Goal: Ask a question

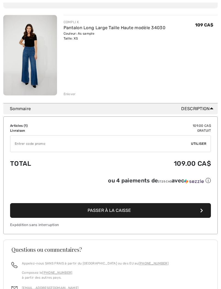
scroll to position [66, 0]
click at [200, 142] on span "Utiliser" at bounding box center [198, 143] width 15 height 5
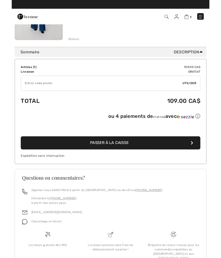
scroll to position [173, 0]
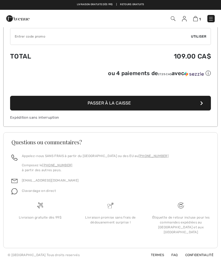
click at [48, 193] on span "Clavardage en direct" at bounding box center [39, 191] width 34 height 4
click at [17, 193] on img at bounding box center [14, 191] width 6 height 6
click at [17, 190] on img at bounding box center [14, 191] width 6 height 6
click at [45, 195] on div "Clavardage en direct" at bounding box center [36, 192] width 38 height 10
click at [51, 188] on div "Clavardage en direct" at bounding box center [36, 192] width 38 height 10
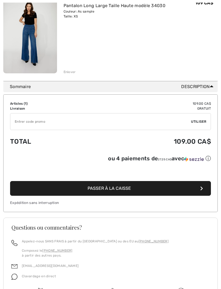
scroll to position [88, 0]
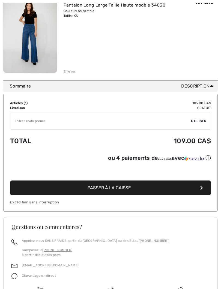
click at [200, 189] on icon "button" at bounding box center [201, 187] width 3 height 4
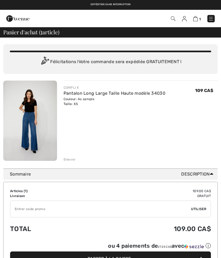
scroll to position [104, 0]
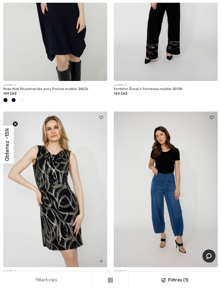
click at [208, 254] on icon "Chat" at bounding box center [208, 255] width 5 height 5
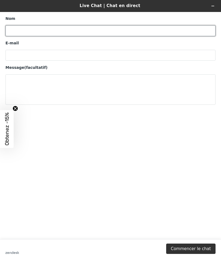
click at [16, 29] on input "Nom" at bounding box center [110, 30] width 210 height 11
type input "[PERSON_NAME]"
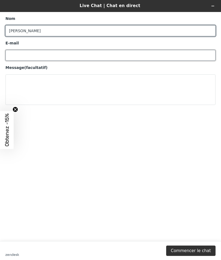
click at [14, 52] on input "E-mail" at bounding box center [110, 55] width 210 height 11
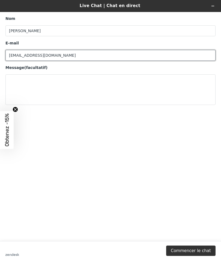
type input "[EMAIL_ADDRESS][DOMAIN_NAME]"
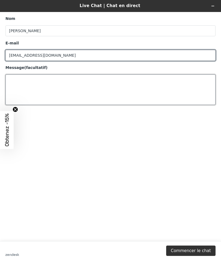
click at [16, 85] on textarea "Message (facultatif)" at bounding box center [110, 89] width 210 height 31
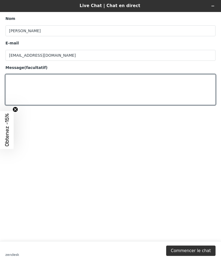
click at [9, 128] on span "Obtenez -15%" at bounding box center [7, 130] width 6 height 33
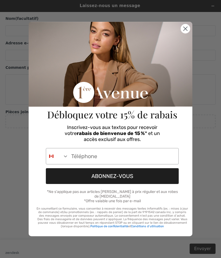
click at [182, 28] on circle "Close dialog" at bounding box center [185, 28] width 9 height 9
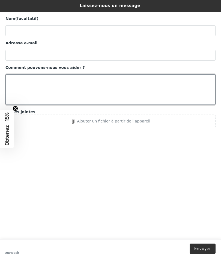
click at [14, 78] on textarea "Comment pouvons-nous vous aider ?" at bounding box center [110, 89] width 210 height 31
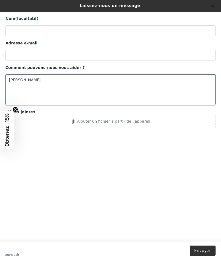
type textarea "[PERSON_NAME]"
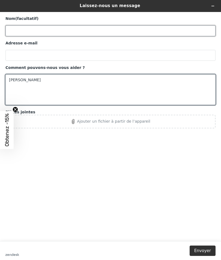
click at [30, 31] on input "Nom (facultatif)" at bounding box center [110, 30] width 210 height 11
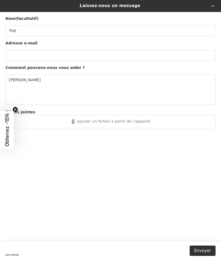
type input "[PERSON_NAME]"
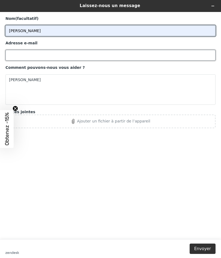
click at [17, 53] on input "Adresse e-mail" at bounding box center [110, 55] width 210 height 11
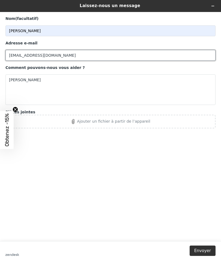
type input "[EMAIL_ADDRESS][DOMAIN_NAME]"
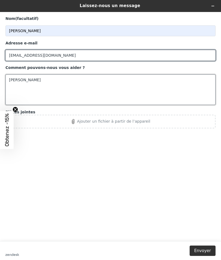
click at [49, 78] on textarea "[PERSON_NAME]" at bounding box center [110, 89] width 210 height 31
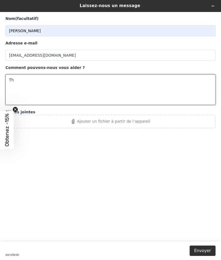
type textarea "T"
type textarea "J"
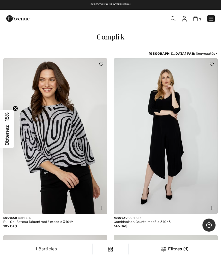
click at [8, 126] on span "Obtenez -15%" at bounding box center [7, 129] width 6 height 33
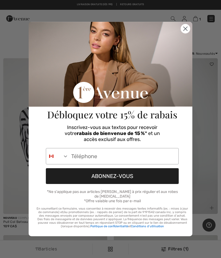
click at [73, 151] on input "Phone Number" at bounding box center [123, 156] width 110 height 16
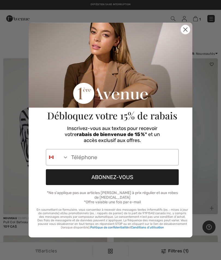
click at [183, 30] on circle "Close dialog" at bounding box center [185, 29] width 9 height 9
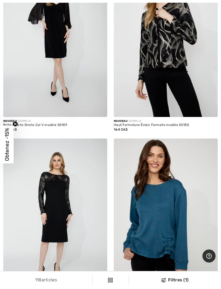
scroll to position [463, 0]
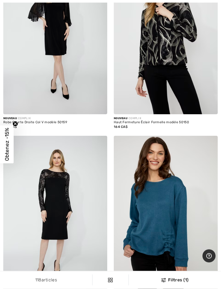
click at [210, 254] on icon "Aide" at bounding box center [208, 255] width 5 height 5
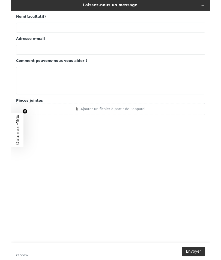
scroll to position [0, 0]
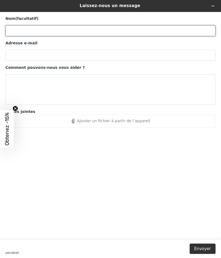
click at [18, 33] on input "Nom (facultatif)" at bounding box center [110, 30] width 210 height 11
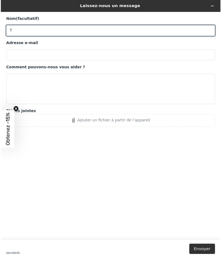
type input "[PERSON_NAME]"
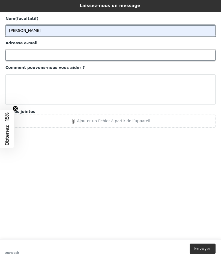
click at [12, 54] on input "Adresse e-mail" at bounding box center [110, 55] width 210 height 11
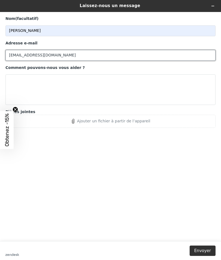
type input "[EMAIL_ADDRESS][DOMAIN_NAME]"
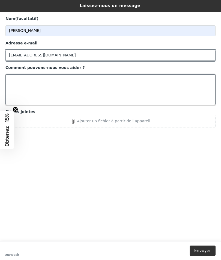
click at [19, 77] on textarea "Comment pouvons-nous vous aider ?" at bounding box center [110, 89] width 210 height 31
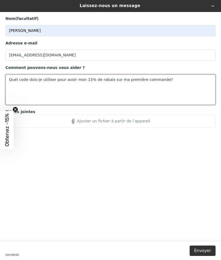
scroll to position [133, 0]
type textarea "Quel code dois-je utiliser pour avoir mon 15% de rabais sur ma première command…"
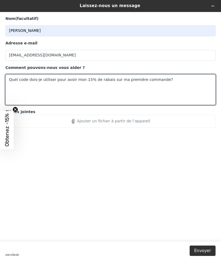
click at [213, 5] on icon "Réduire le widget" at bounding box center [213, 6] width 4 height 4
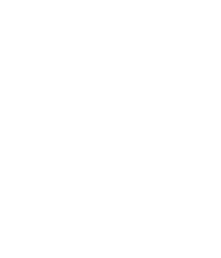
scroll to position [440, 0]
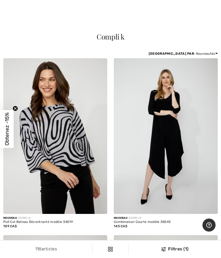
click at [207, 229] on button "Aide" at bounding box center [208, 225] width 13 height 13
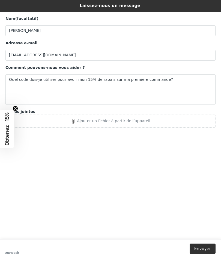
scroll to position [167, 0]
click at [205, 248] on button "Envoyer" at bounding box center [202, 249] width 26 height 10
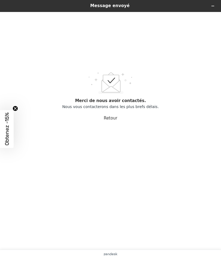
scroll to position [155, 0]
